Goal: Task Accomplishment & Management: Use online tool/utility

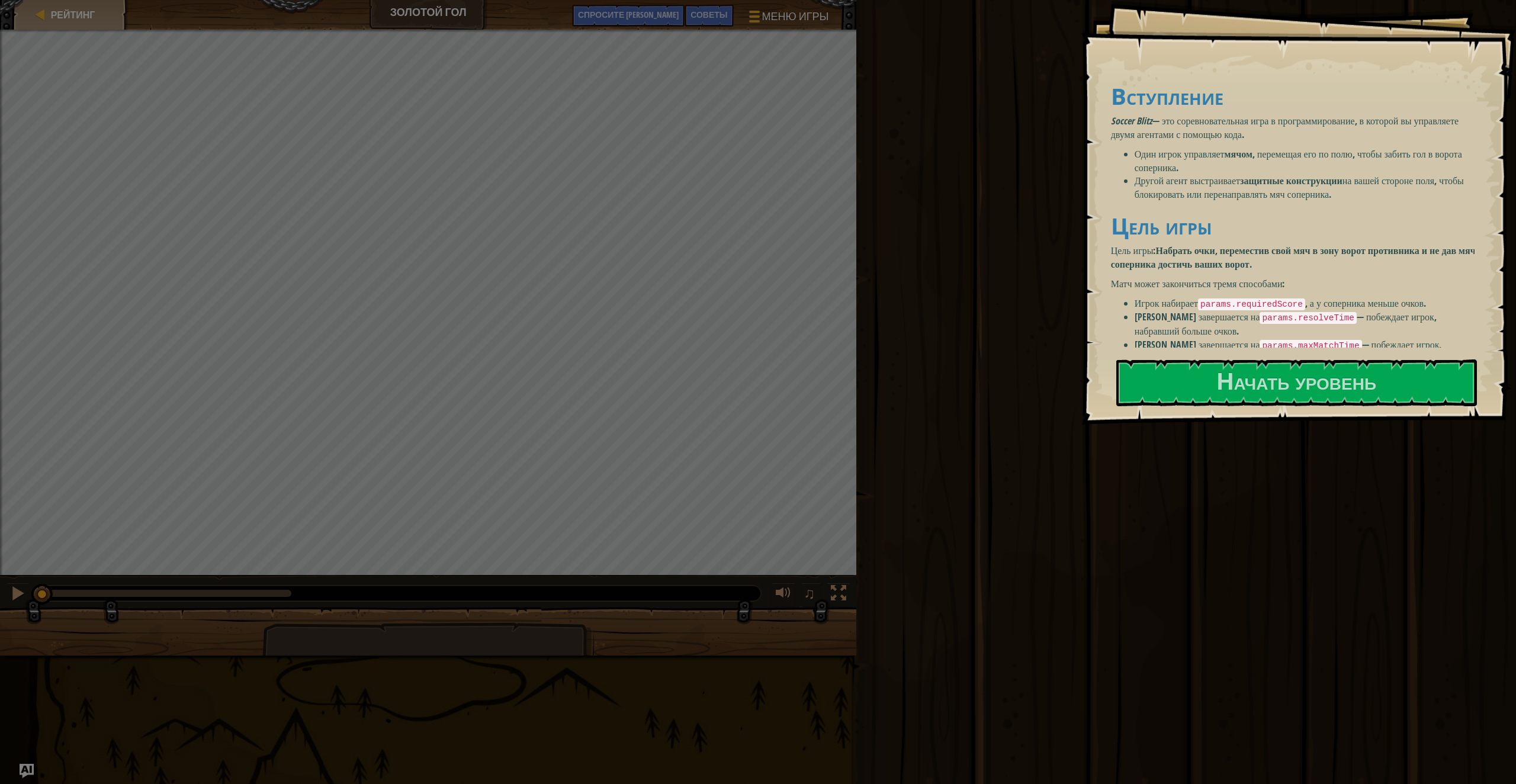
scroll to position [38, 0]
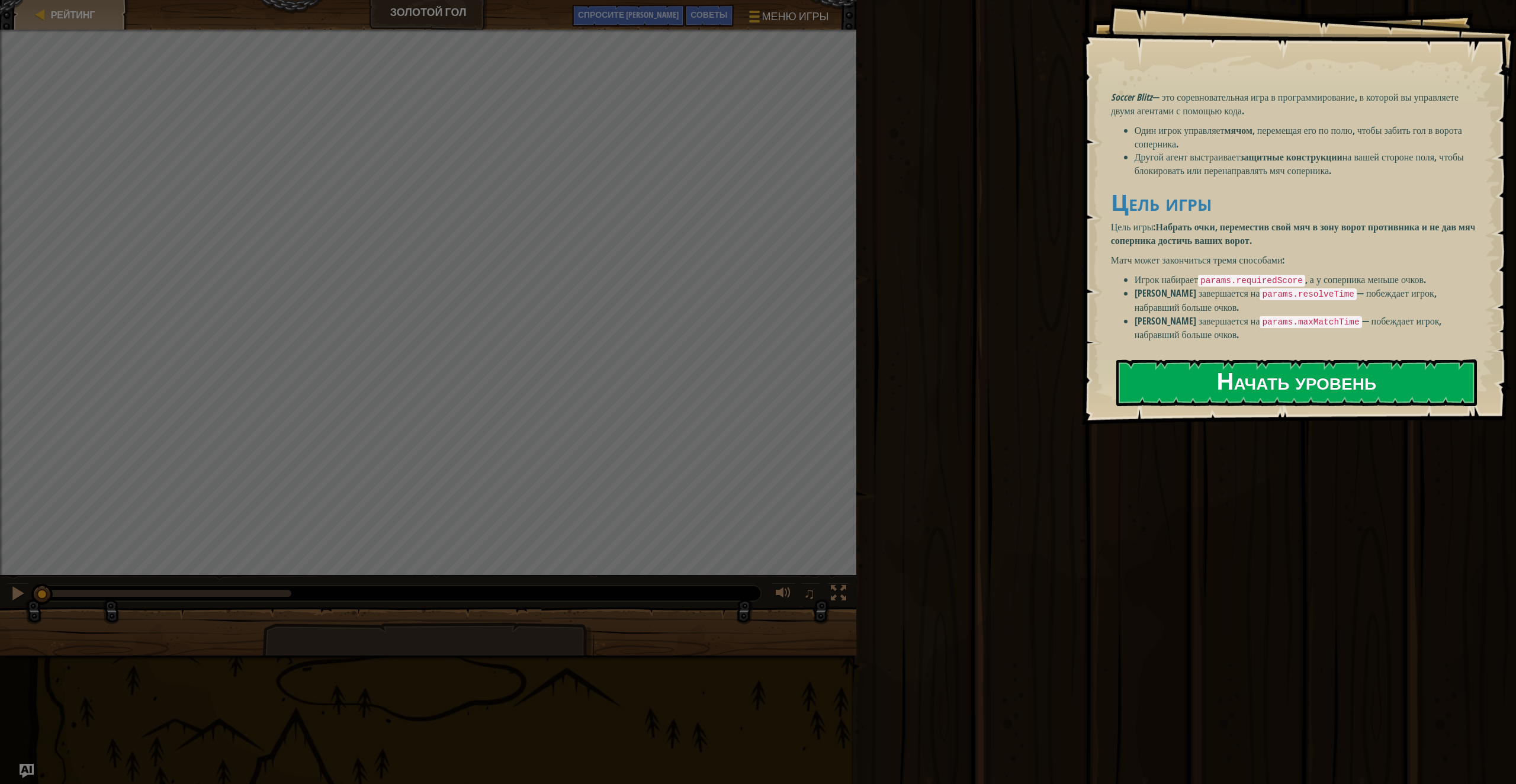
click at [1274, 376] on ya-tr-span "Начать уровень" at bounding box center [1296, 380] width 159 height 32
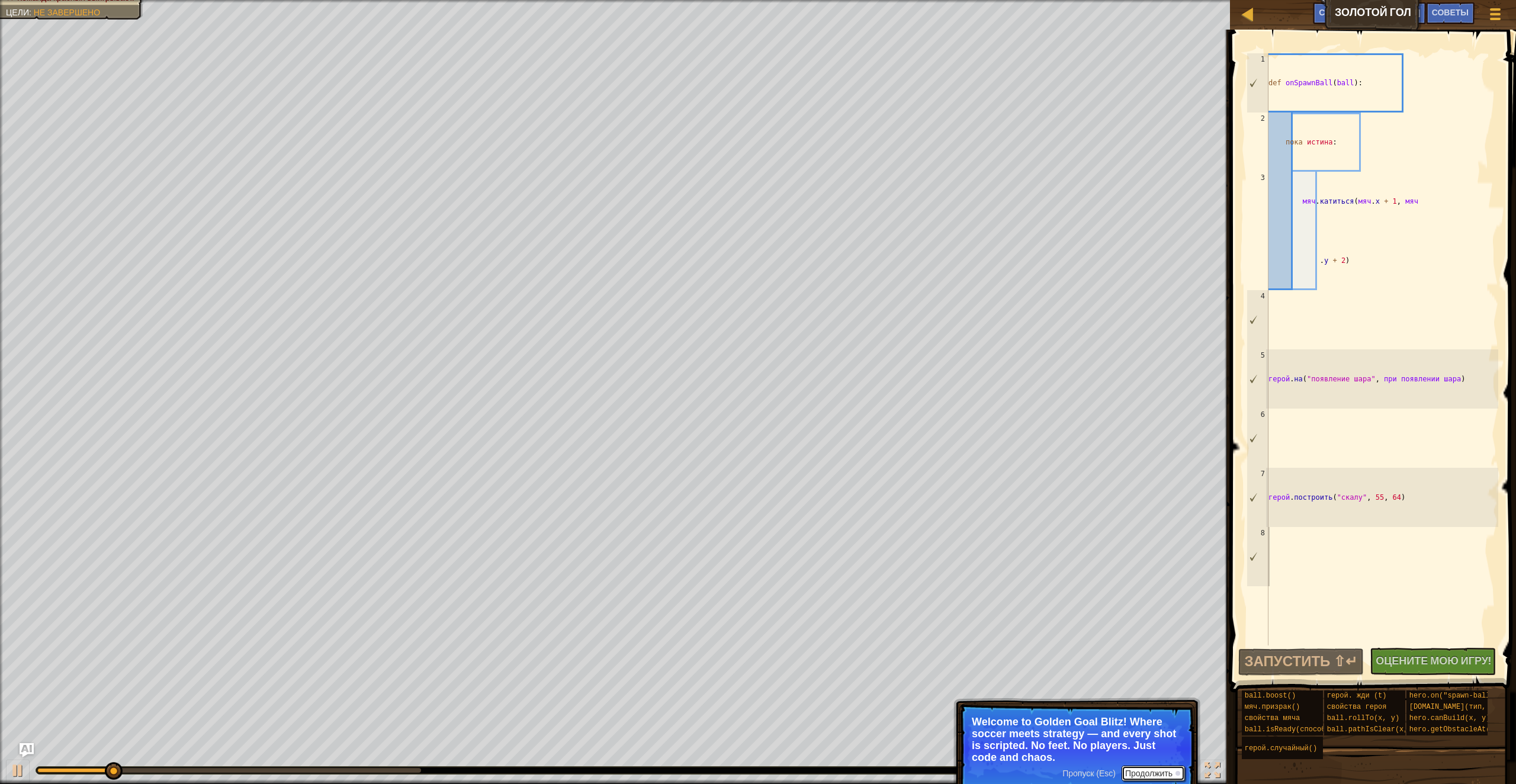
click at [1154, 773] on button "Продолжить" at bounding box center [1153, 773] width 63 height 16
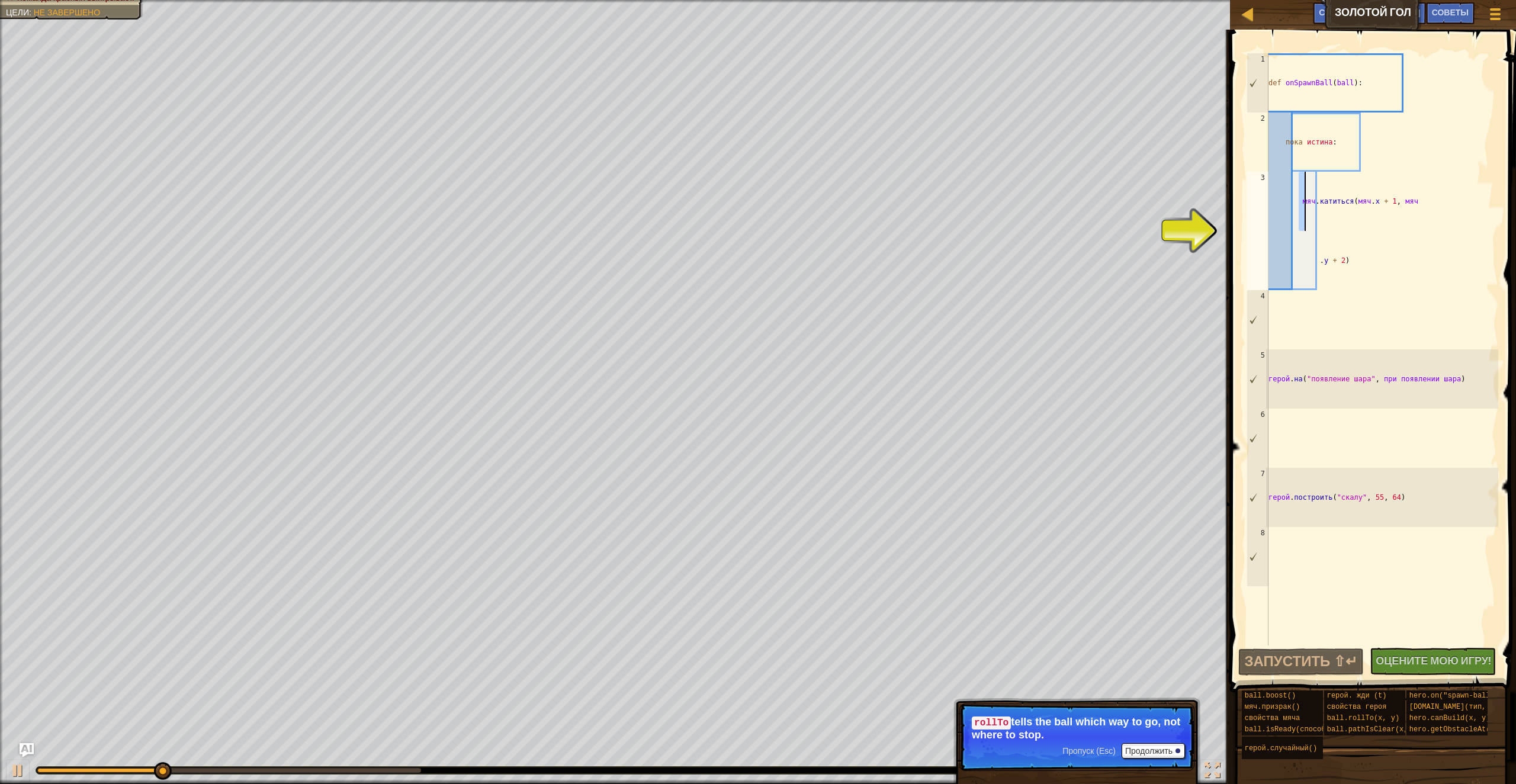
click at [1303, 226] on div "def onSpawnBall ( ball ) : пока истина : мяч . катиться ( мяч . x + 1 , мяч . y…" at bounding box center [1382, 408] width 232 height 710
type textarea "ball.rollTo(ball.x + 1, ball.y + 2)"
click at [1347, 226] on div "def onSpawnBall ( ball ) : пока истина : мяч . катиться ( мяч . x + 1 , мяч . y…" at bounding box center [1382, 408] width 232 height 710
click at [1392, 219] on div "def onSpawnBall ( ball ) : пока истина : мяч . катиться ( мяч . x + 1 , мяч . y…" at bounding box center [1382, 408] width 232 height 710
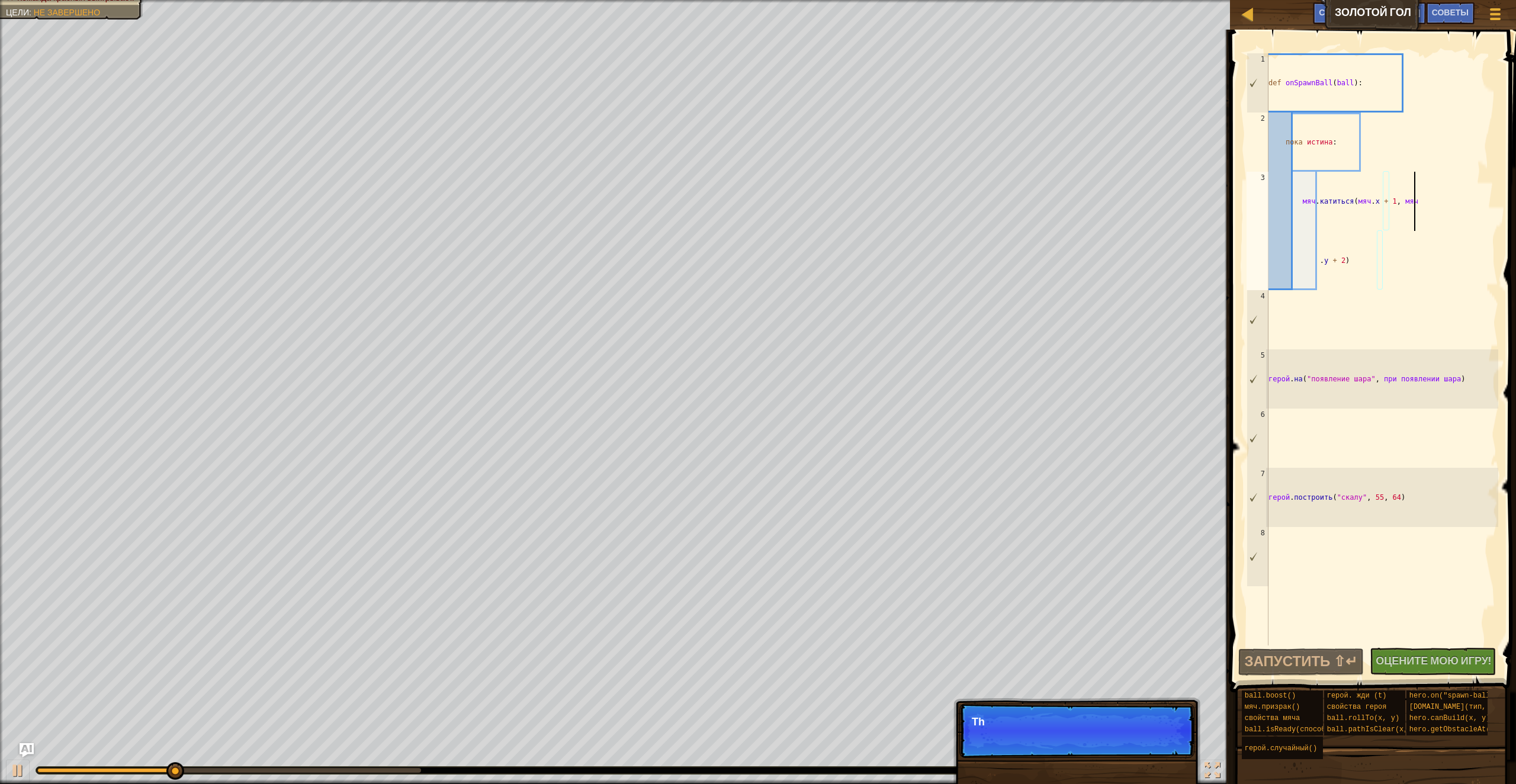
click at [1414, 214] on div "def onSpawnBall ( ball ) : пока истина : мяч . катиться ( мяч . x + 1 , мяч . y…" at bounding box center [1382, 408] width 232 height 710
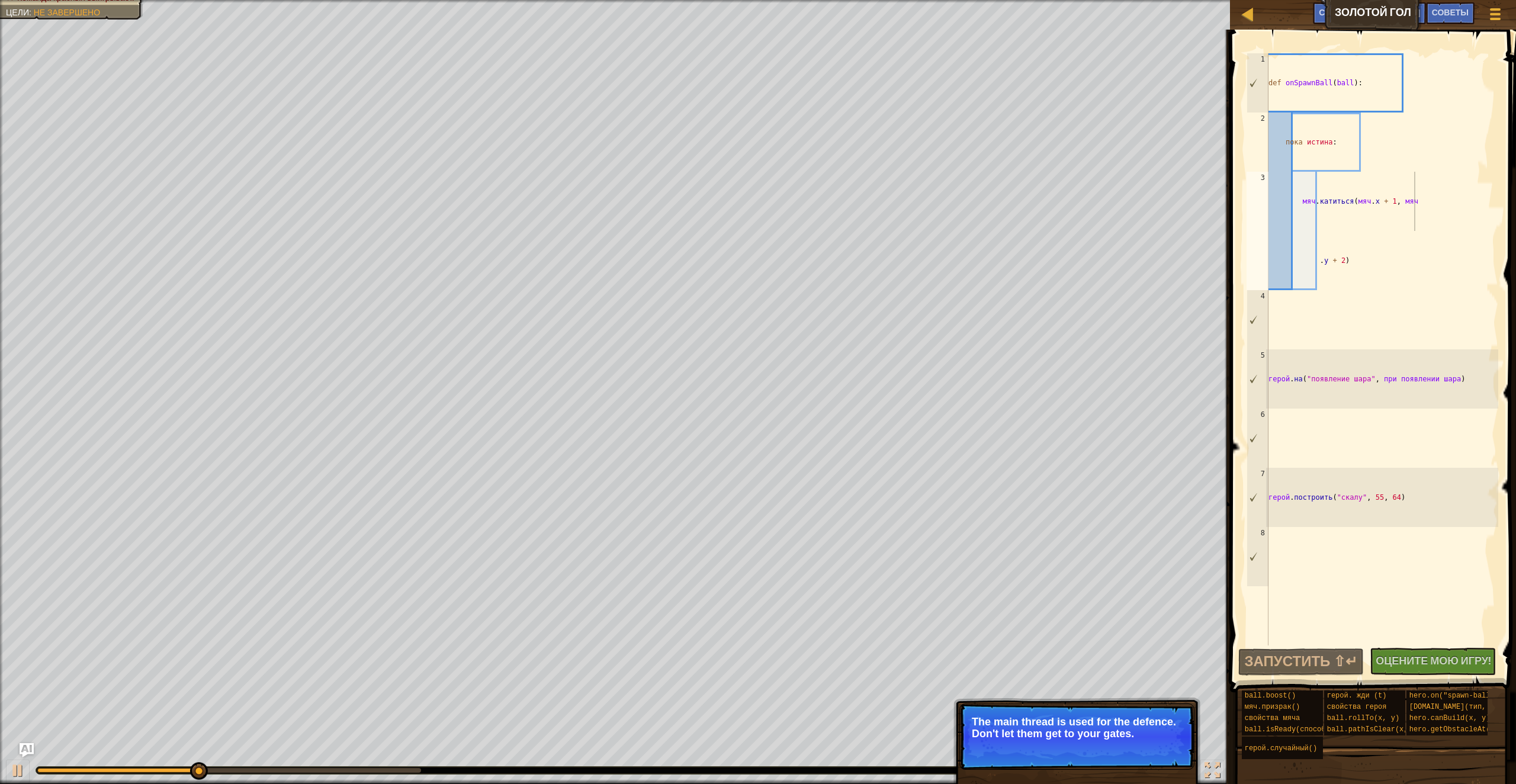
click at [1094, 742] on p "Пропуск (Esc) Продолжить The main thread is used for the defence. Don't let the…" at bounding box center [1077, 736] width 235 height 66
click at [1092, 737] on p "The main thread is used for the defence. Don't let them get to your gates." at bounding box center [1077, 728] width 210 height 24
drag, startPoint x: 321, startPoint y: 767, endPoint x: 363, endPoint y: 770, distance: 42.1
click at [359, 772] on div "0:37.2 Текущее: 0:32.0 Максимальное: 0:44.5" at bounding box center [585, 770] width 1098 height 7
click at [1144, 763] on ya-tr-span "Продолжить" at bounding box center [1149, 762] width 47 height 10
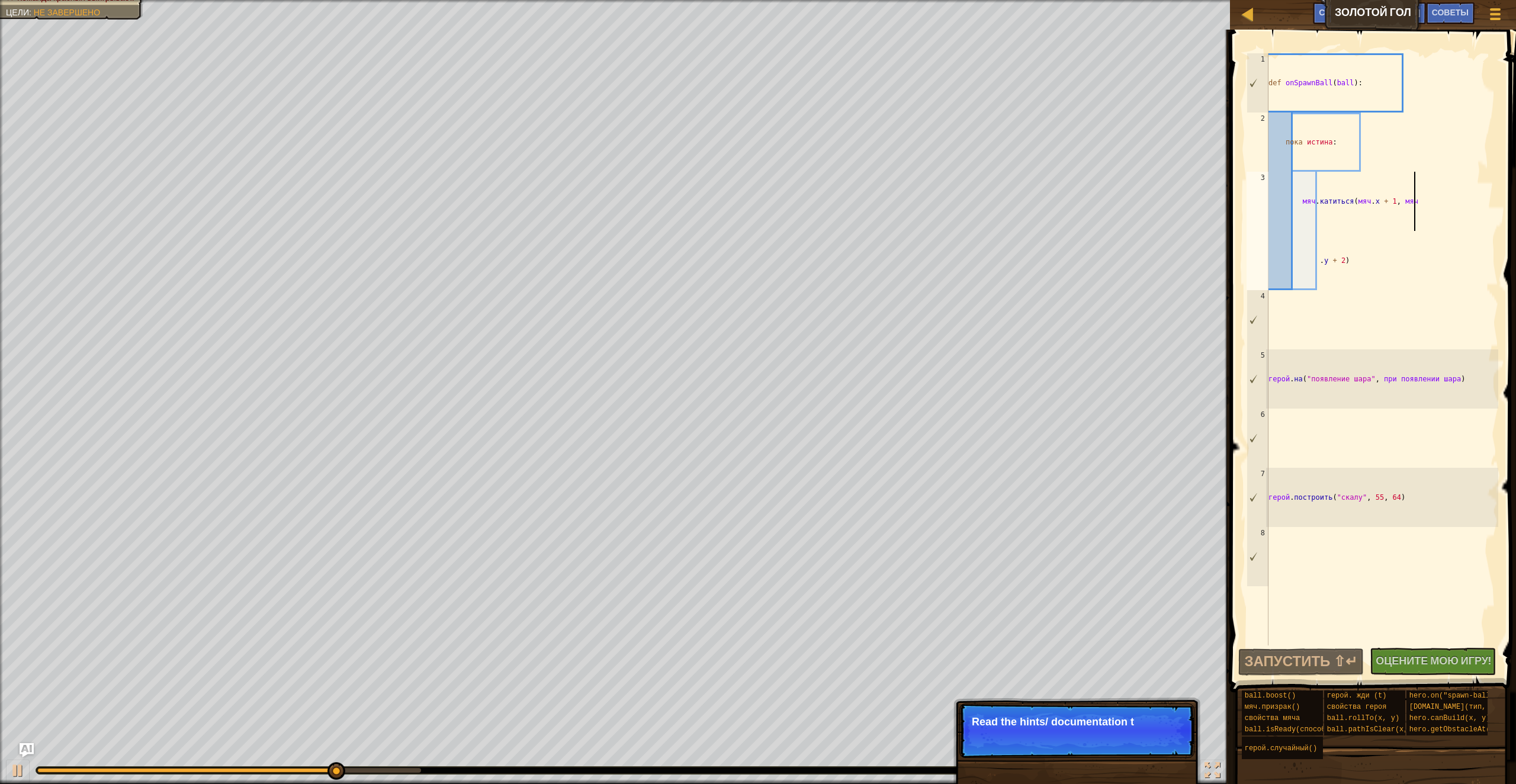
click at [1059, 717] on p "Read the hints/ documentation t" at bounding box center [1077, 722] width 210 height 12
click at [1088, 722] on p "Read the hints/ documentation to learn more a" at bounding box center [1077, 728] width 210 height 24
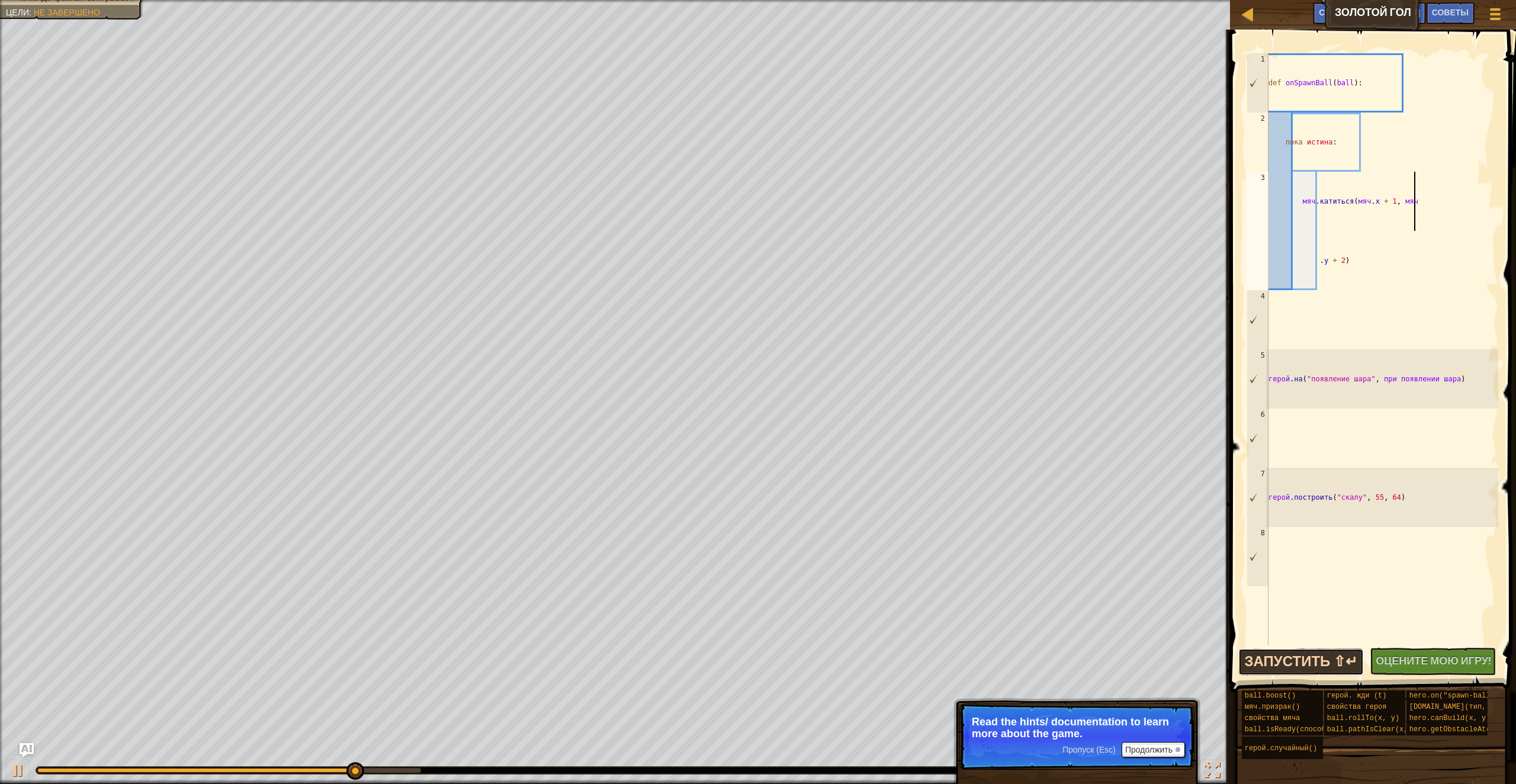
click at [1308, 662] on ya-tr-span "Запустить ⇧↵" at bounding box center [1301, 661] width 113 height 19
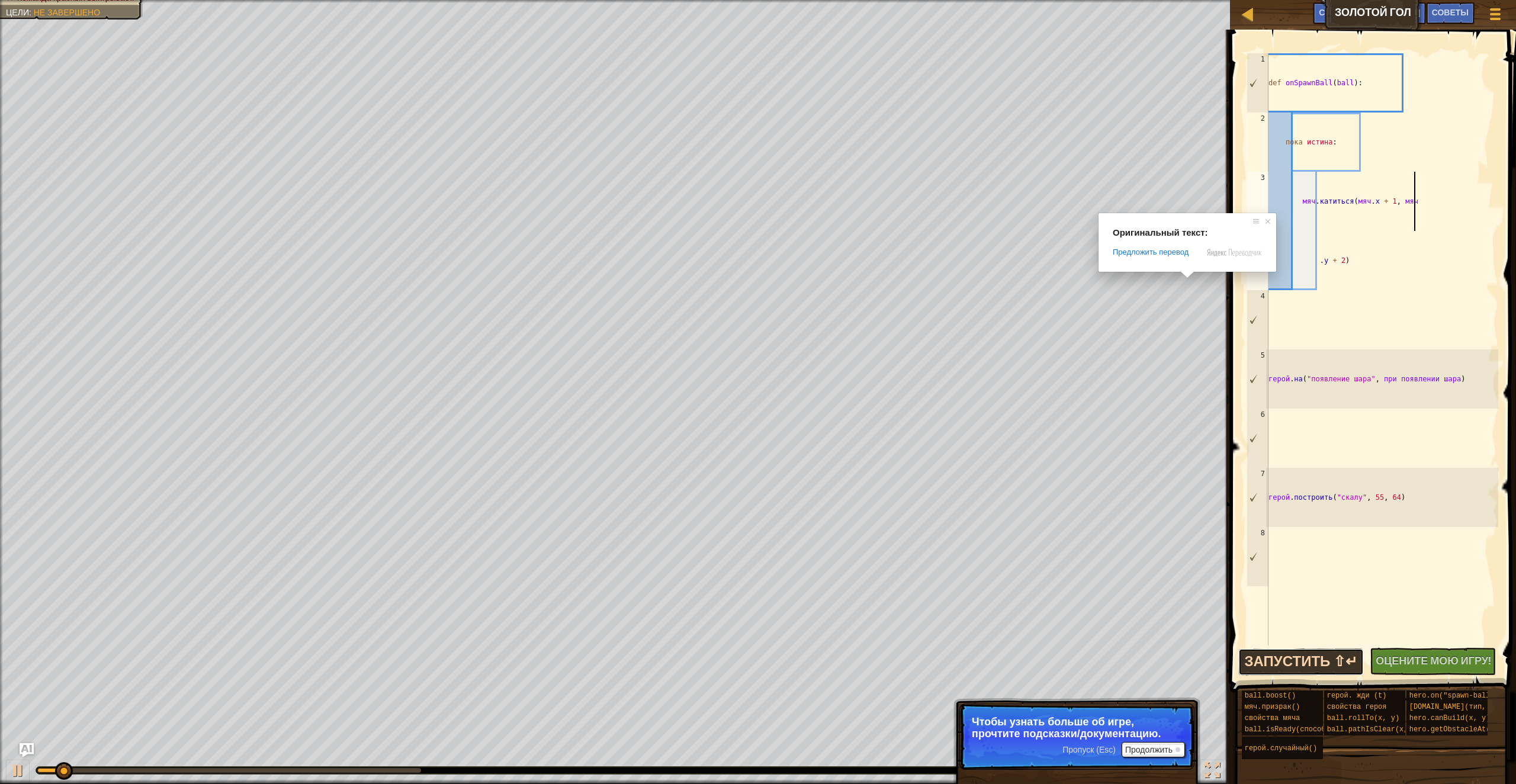
click at [1301, 663] on ya-tr-span "Запустить ⇧↵" at bounding box center [1301, 661] width 113 height 19
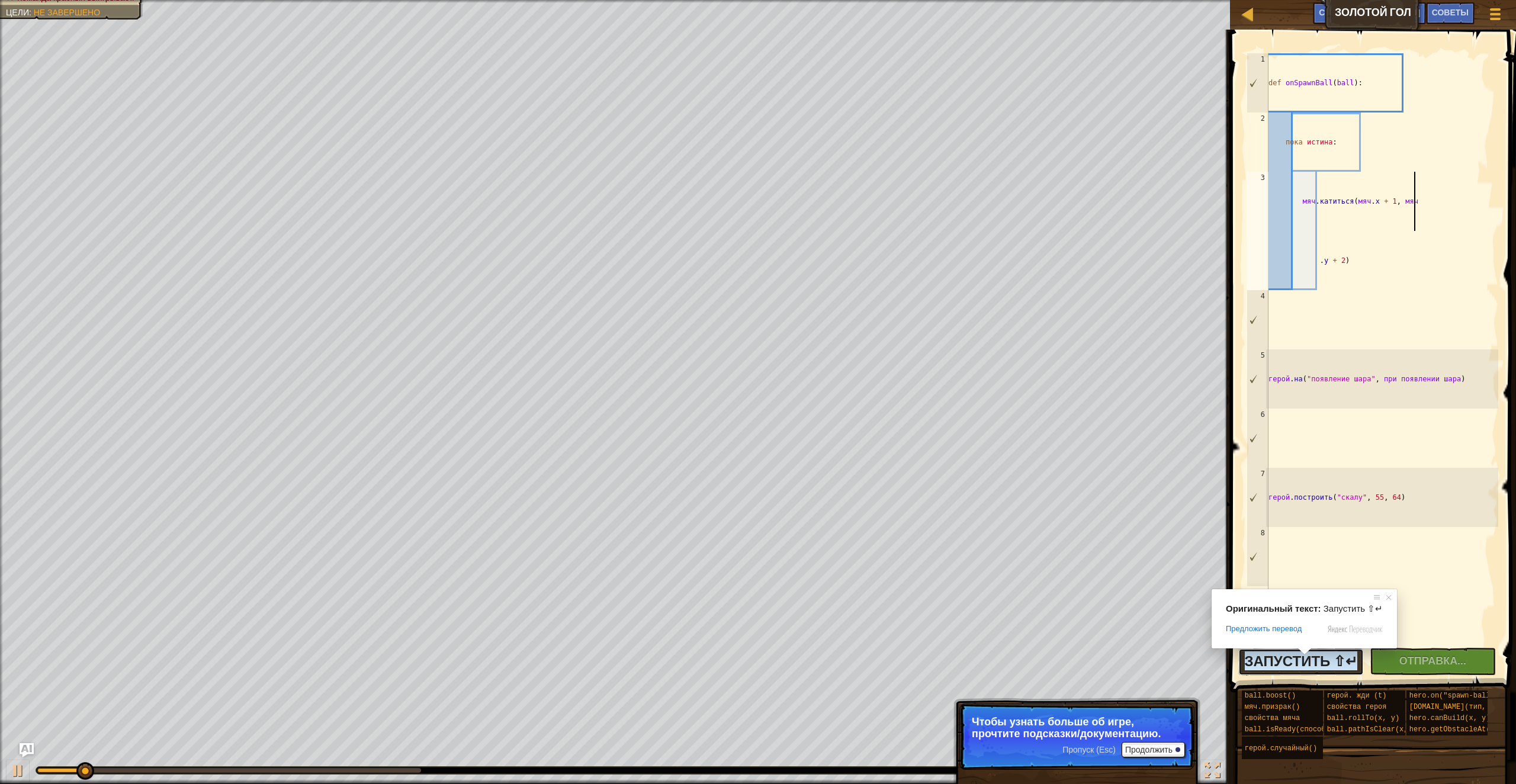
click at [1301, 665] on ya-tr-span "Запустить ⇧↵" at bounding box center [1301, 661] width 113 height 19
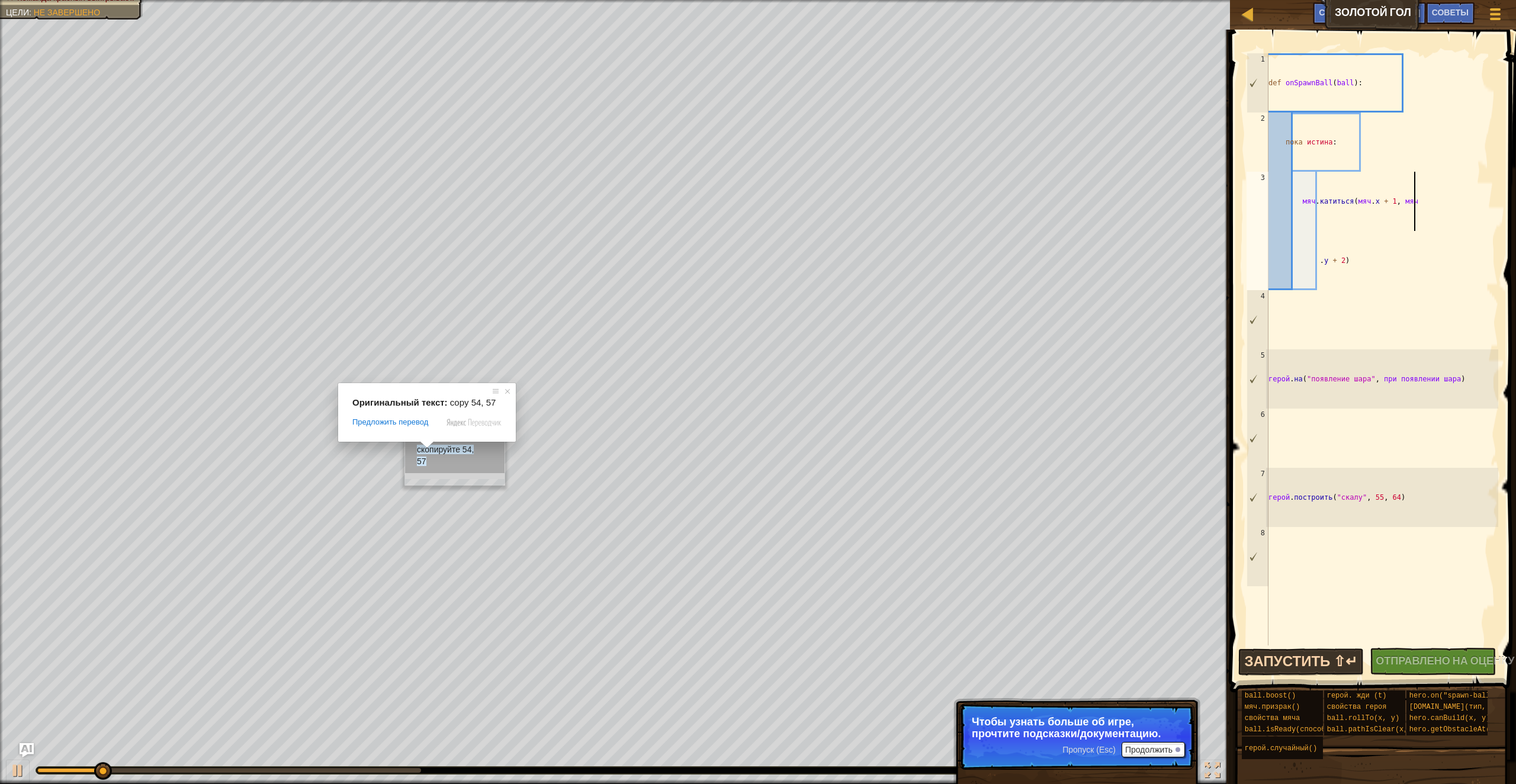
click at [429, 448] on span at bounding box center [427, 445] width 16 height 7
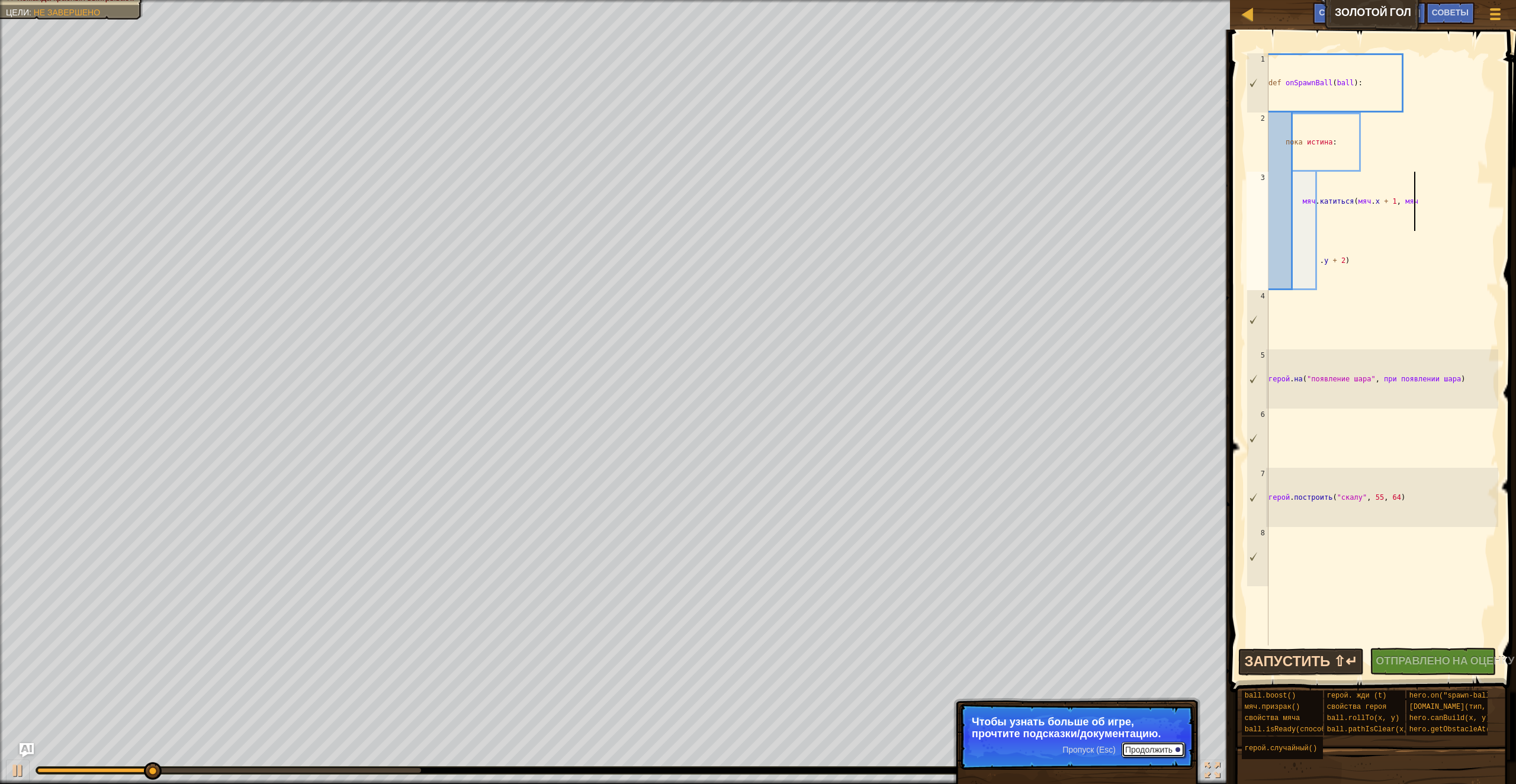
click at [1165, 745] on ya-tr-span "Продолжить" at bounding box center [1149, 750] width 47 height 10
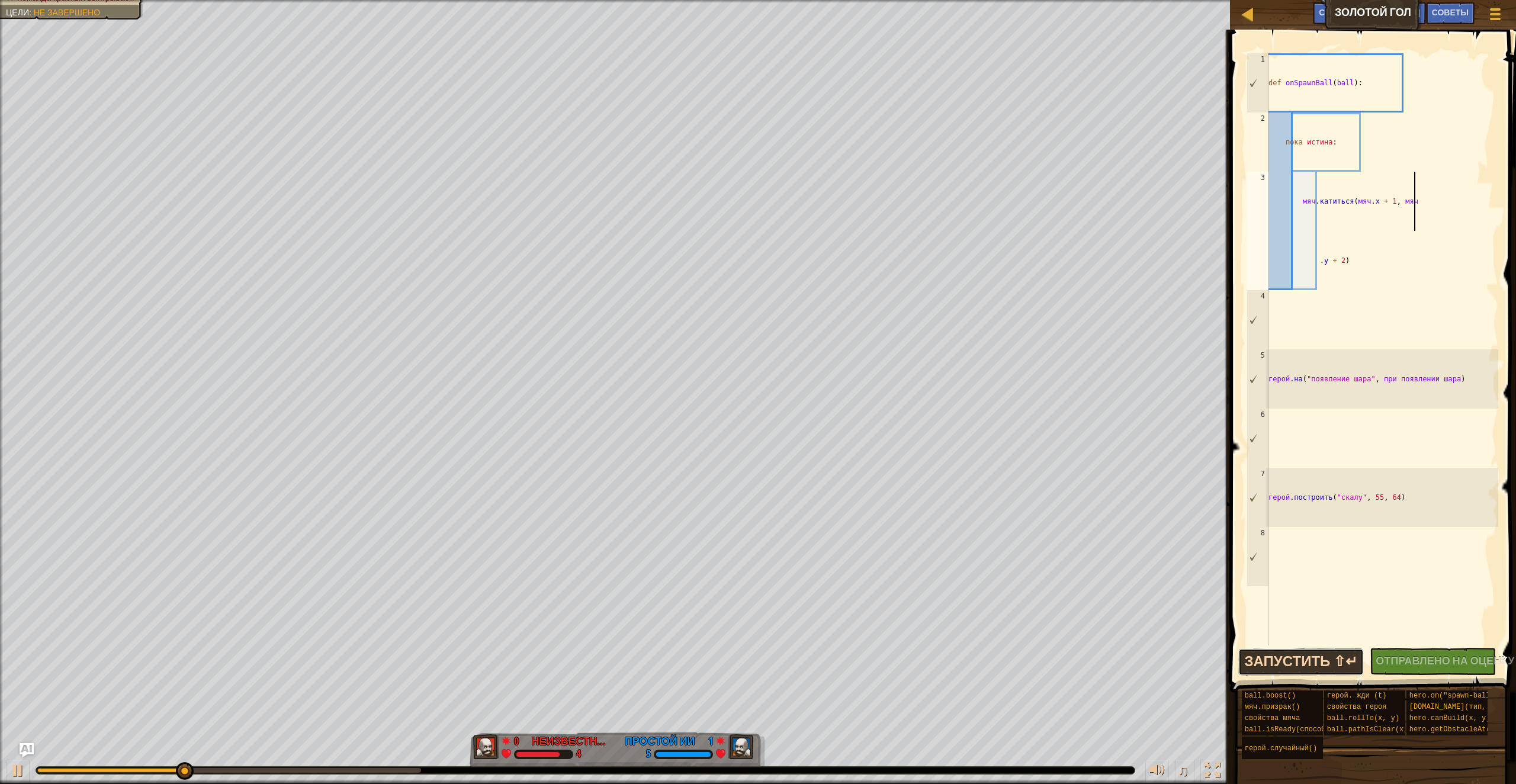
click at [1317, 659] on ya-tr-span "Запустить ⇧↵" at bounding box center [1301, 661] width 113 height 19
click at [1248, 368] on div "5" at bounding box center [1258, 379] width 22 height 59
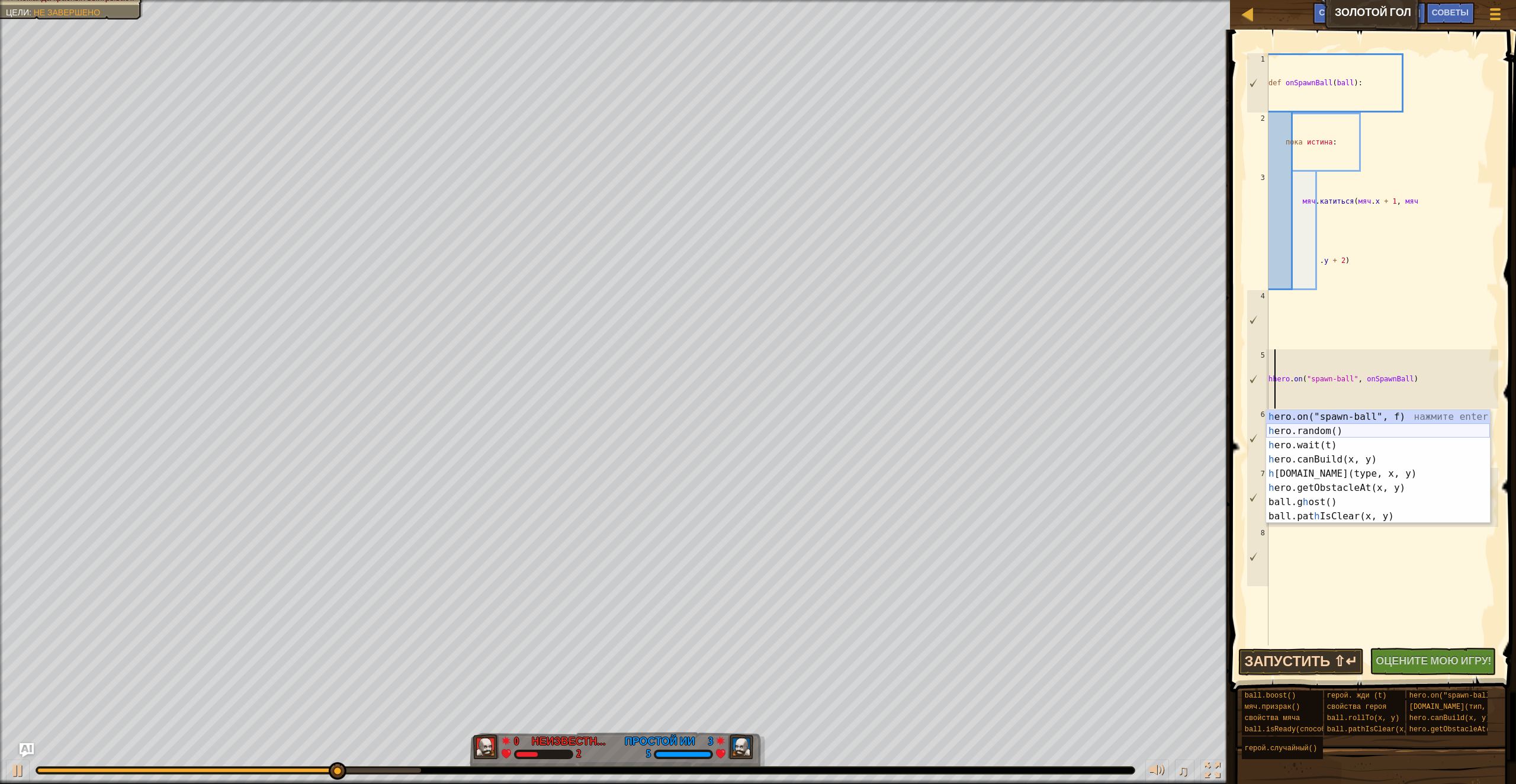
click at [1344, 433] on div "h ero.on("spawn-ball", f) нажмите enter h ero.random() нажмите enter h ero.wait…" at bounding box center [1378, 481] width 224 height 142
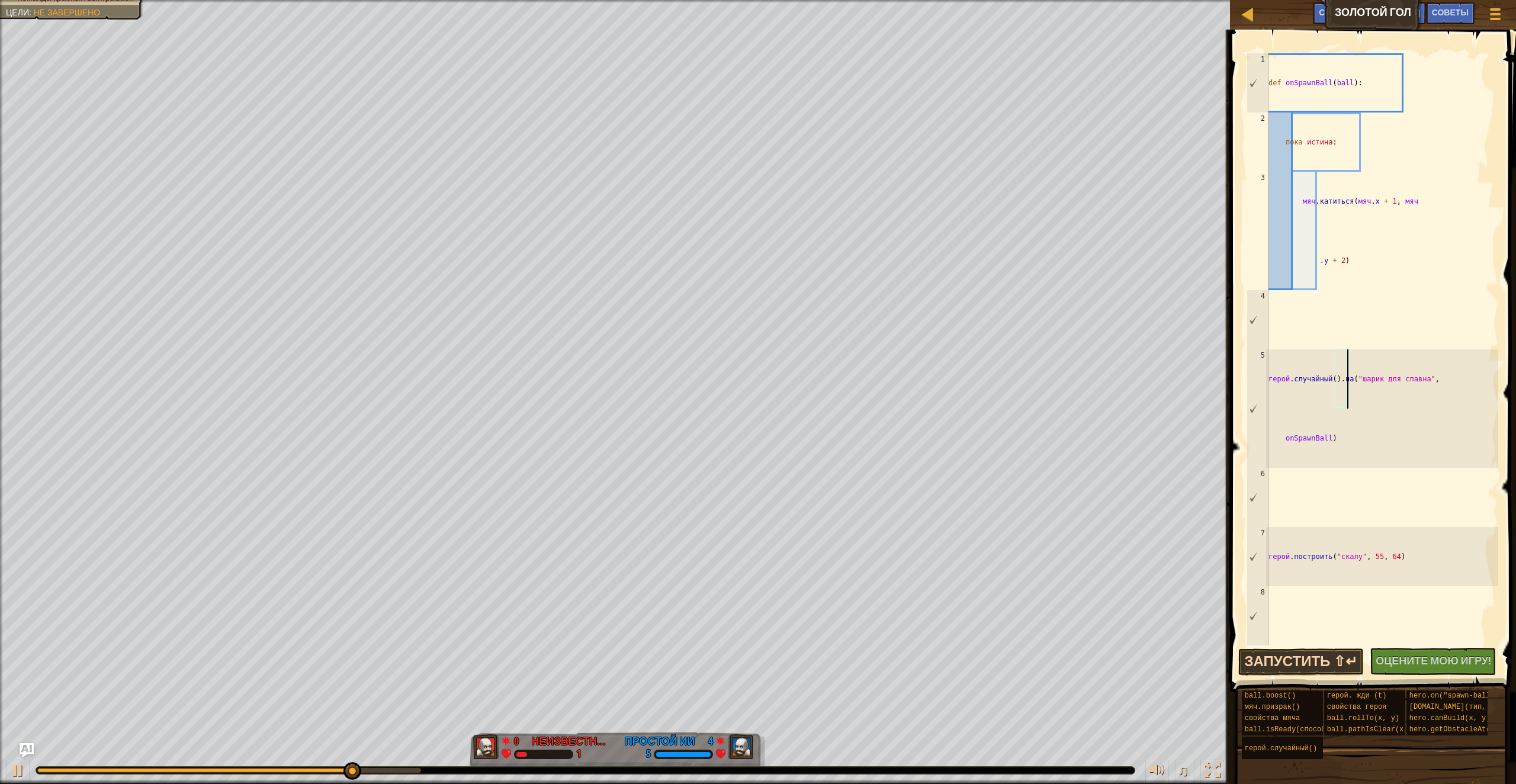
type textarea "hero.random().on("spawn-ball", onSpawnBall)"
click at [1327, 662] on ya-tr-span "Запустить ⇧↵" at bounding box center [1301, 661] width 113 height 19
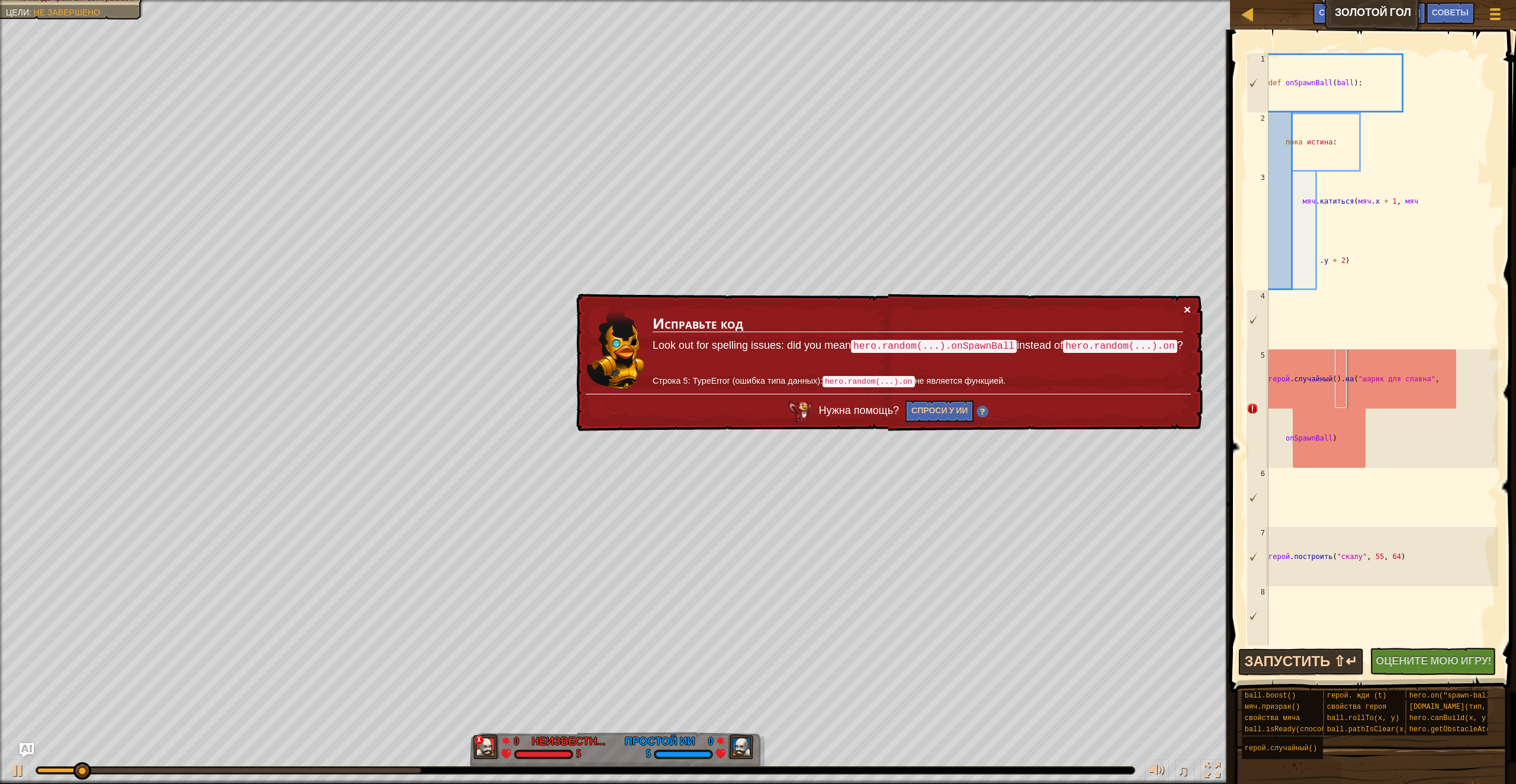
click at [1188, 314] on button "×" at bounding box center [1187, 309] width 7 height 13
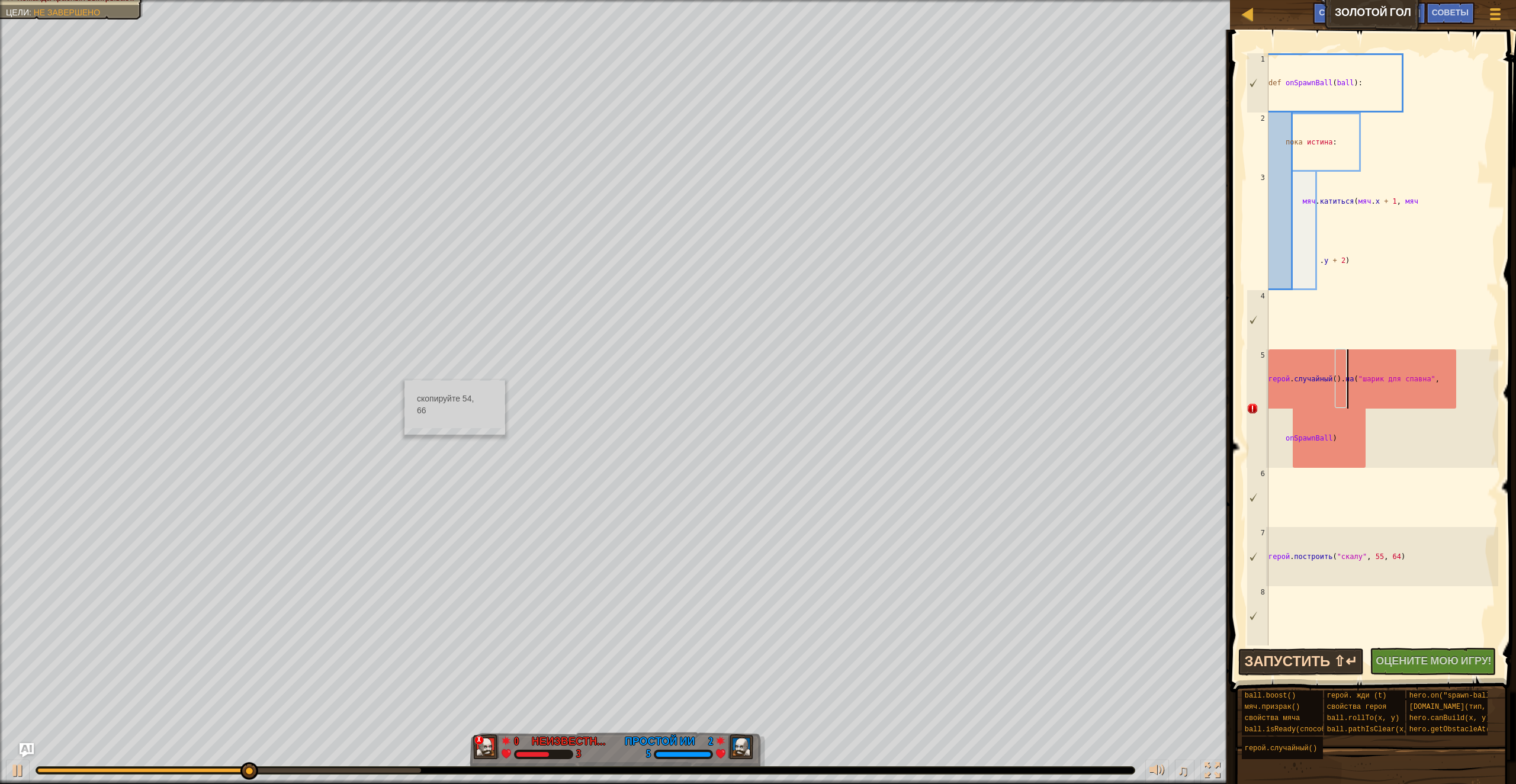
click at [1326, 342] on div "def onSpawnBall ( ball ) : пока истина : мяч . катиться ( мяч . x + 1 , мяч . y…" at bounding box center [1382, 408] width 232 height 710
click at [1350, 385] on div "def onSpawnBall ( ball ) : пока истина : мяч . катиться ( мяч . x + 1 , мяч . y…" at bounding box center [1382, 408] width 232 height 710
type textarea "hero.random().on("spawn-ball", onSpawnBall)"
